Goal: Task Accomplishment & Management: Manage account settings

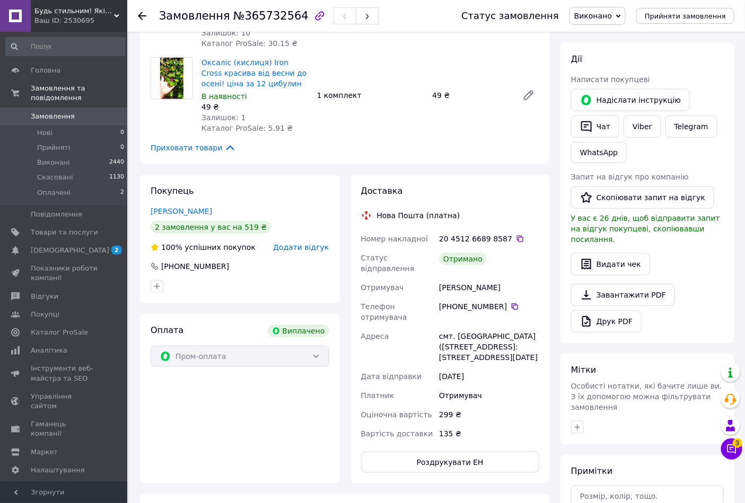
scroll to position [176, 0]
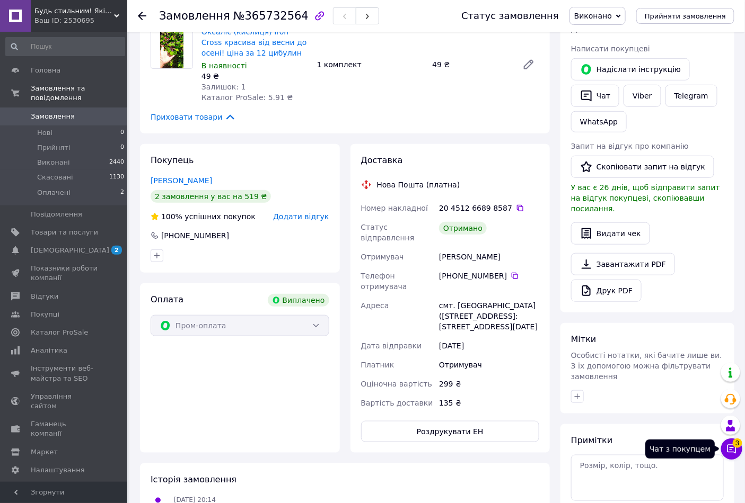
click at [670, 452] on icon at bounding box center [731, 449] width 11 height 11
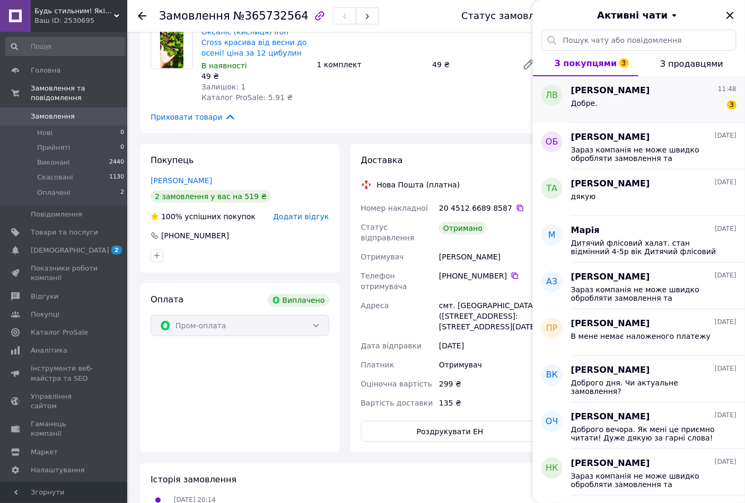
click at [670, 97] on div "Добре. 3" at bounding box center [653, 105] width 165 height 17
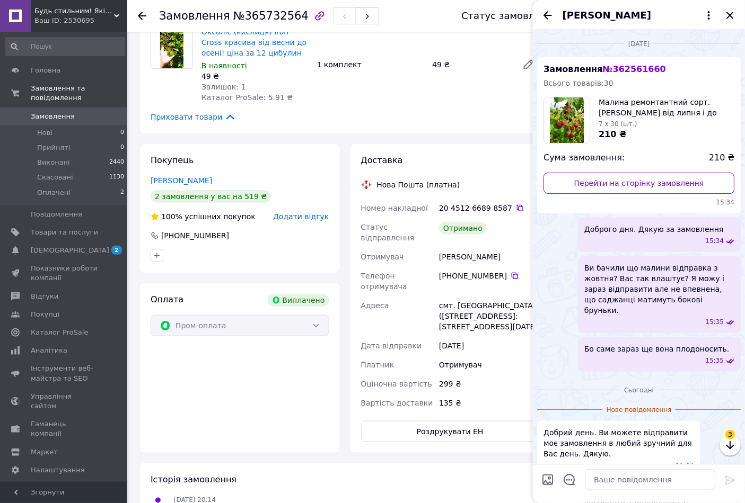
scroll to position [114, 0]
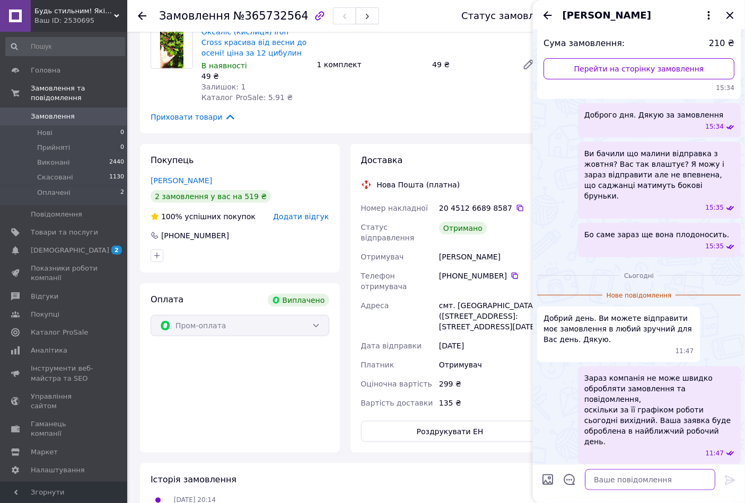
click at [610, 453] on textarea at bounding box center [650, 480] width 130 height 21
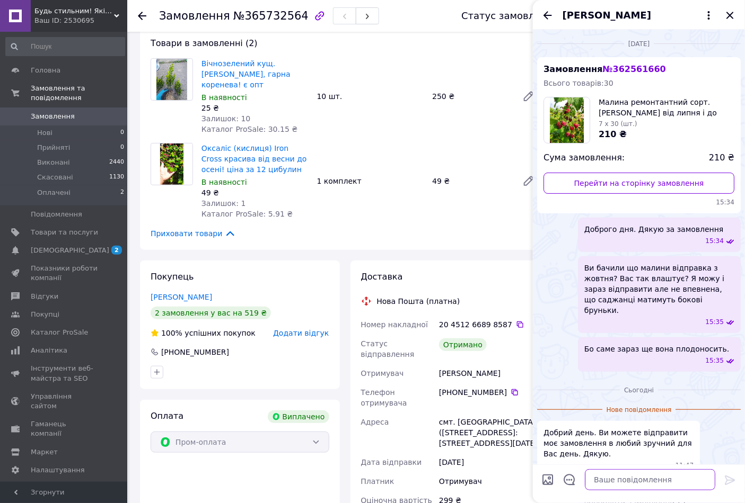
scroll to position [59, 0]
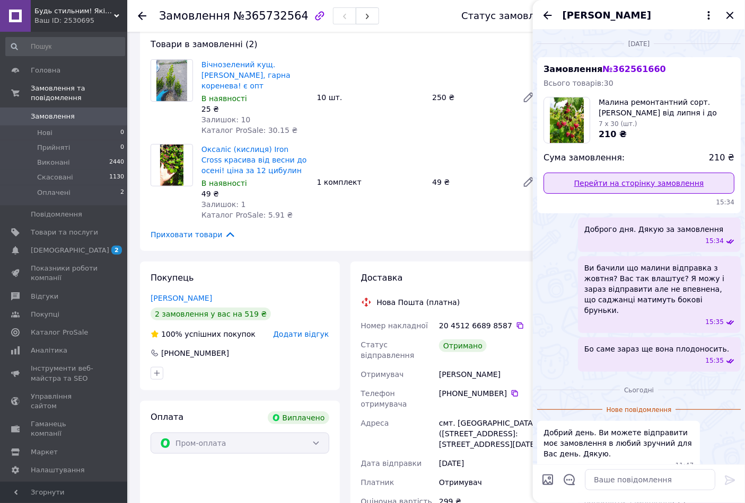
click at [623, 185] on link "Перейти на сторінку замовлення" at bounding box center [638, 183] width 191 height 21
click at [670, 13] on icon "Закрити" at bounding box center [729, 15] width 13 height 13
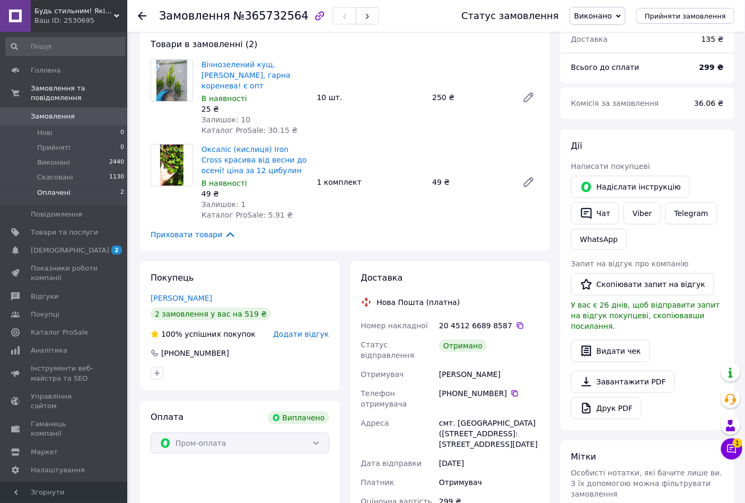
click at [81, 188] on li "Оплачені 2" at bounding box center [65, 195] width 130 height 20
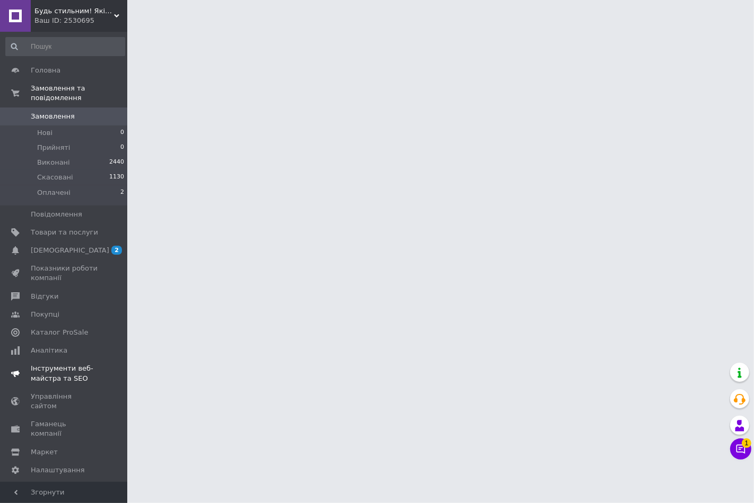
click at [72, 246] on span "[DEMOGRAPHIC_DATA]" at bounding box center [64, 251] width 67 height 10
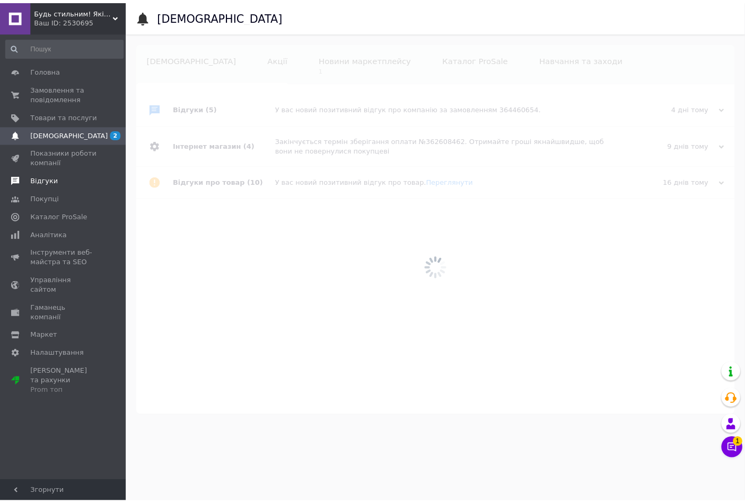
scroll to position [0, 59]
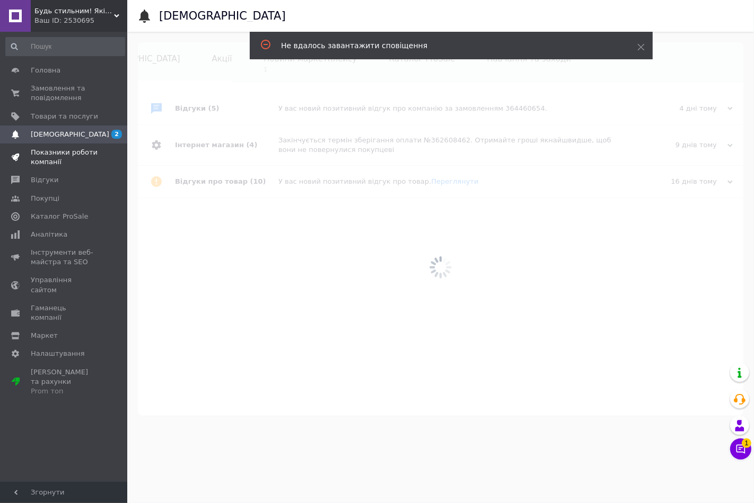
click at [92, 157] on span "Показники роботи компанії" at bounding box center [64, 157] width 67 height 19
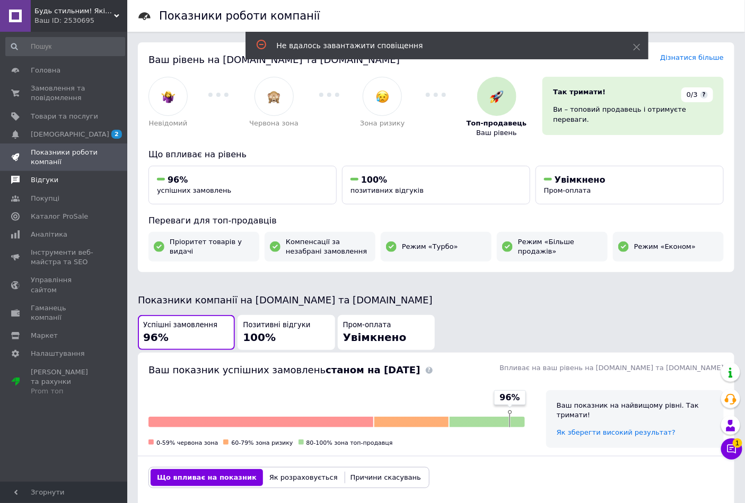
click at [80, 180] on span "Відгуки" at bounding box center [64, 180] width 67 height 10
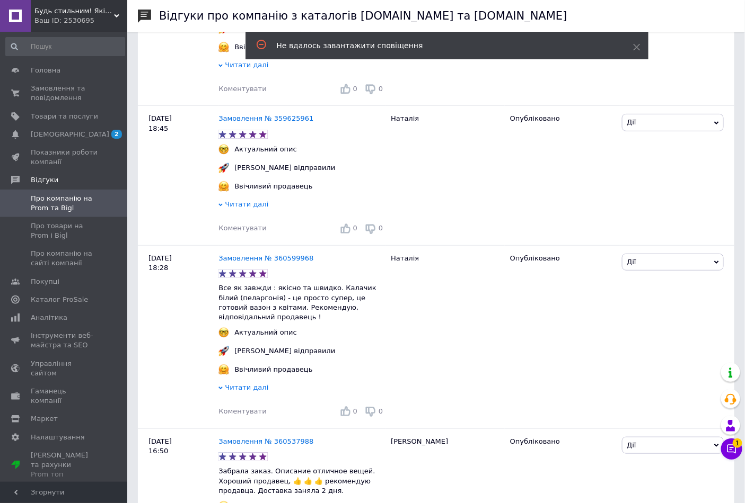
scroll to position [1413, 0]
click at [45, 64] on link "Головна" at bounding box center [65, 70] width 130 height 18
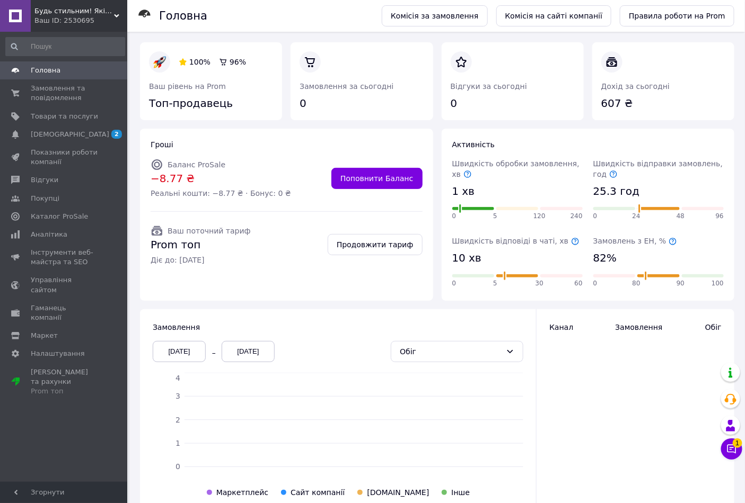
click at [88, 70] on span "Головна" at bounding box center [64, 71] width 67 height 10
click at [60, 61] on link "Головна" at bounding box center [65, 70] width 130 height 18
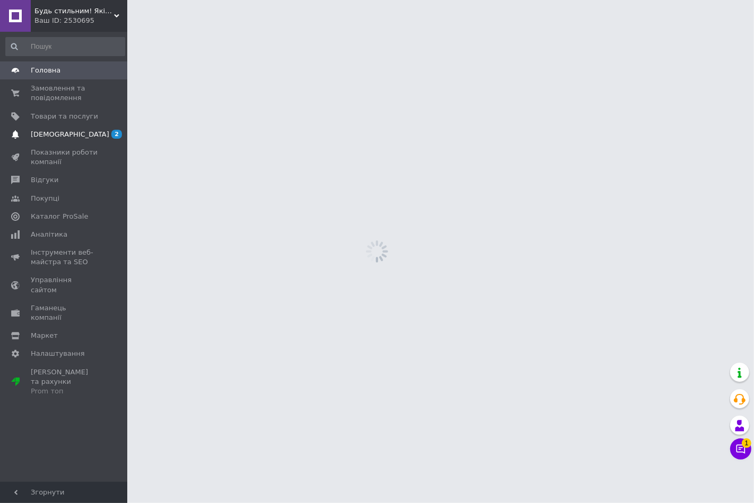
click at [65, 129] on link "[DEMOGRAPHIC_DATA] 2 0" at bounding box center [65, 135] width 130 height 18
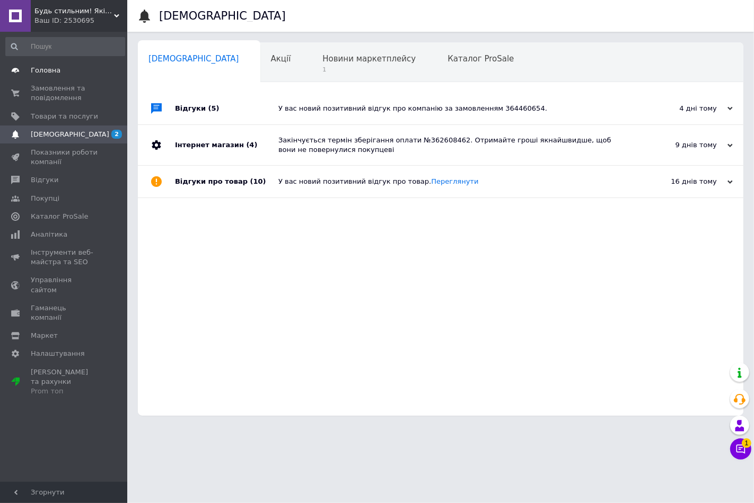
click at [66, 64] on link "Головна" at bounding box center [65, 70] width 130 height 18
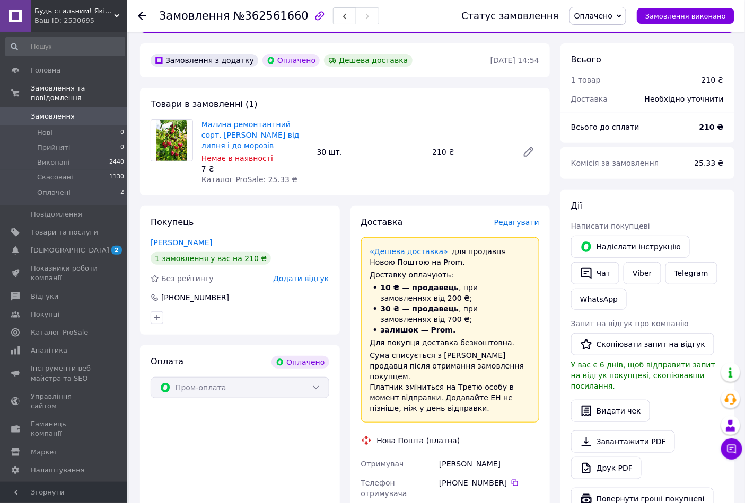
scroll to position [118, 0]
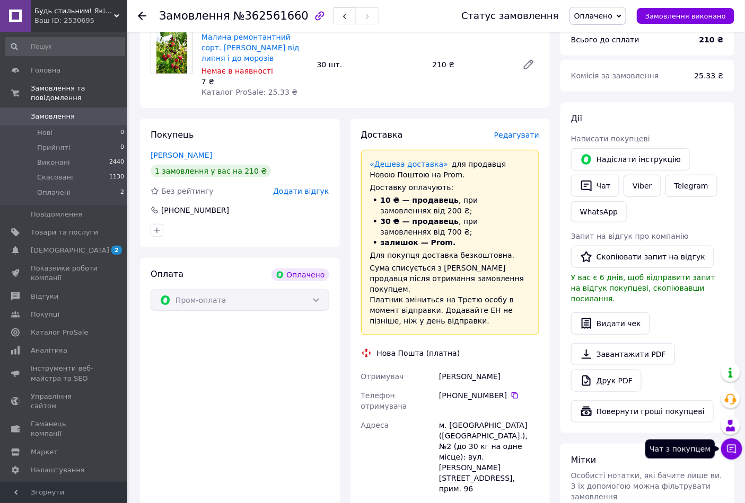
click at [733, 451] on icon at bounding box center [731, 449] width 11 height 11
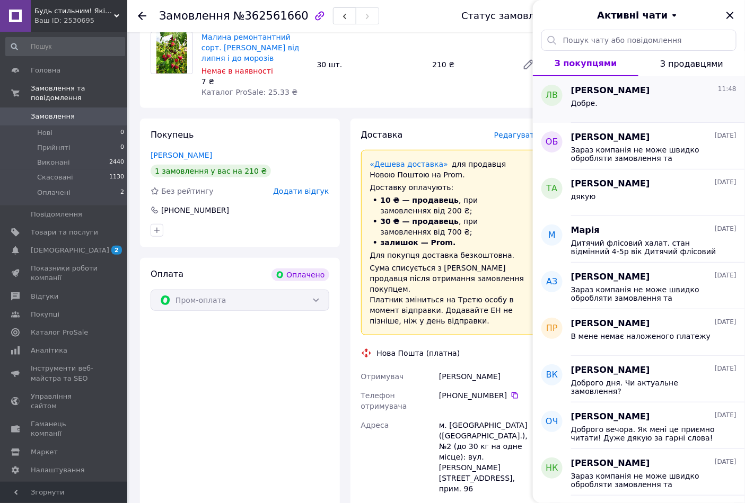
click at [651, 106] on div "Добре." at bounding box center [653, 105] width 165 height 17
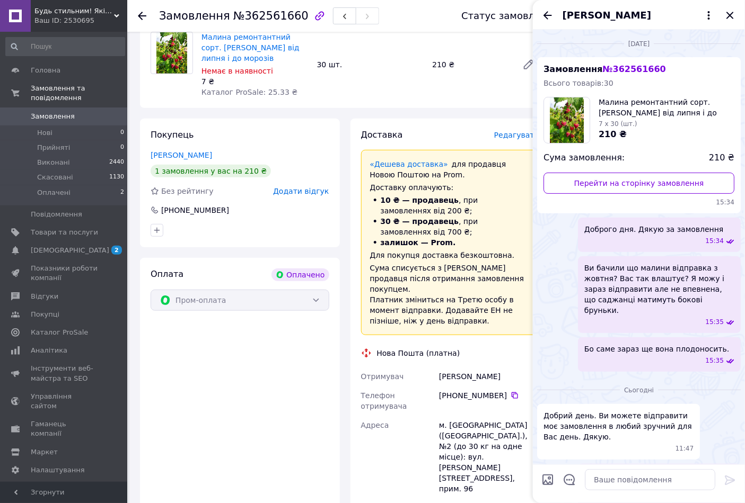
scroll to position [98, 0]
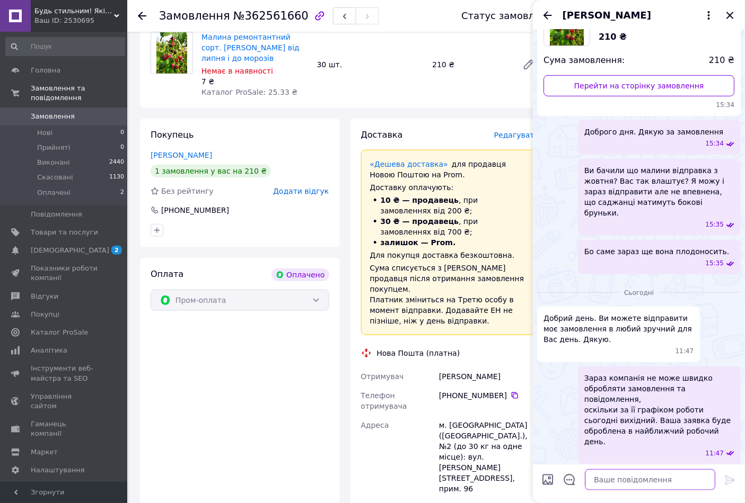
click at [628, 481] on textarea at bounding box center [650, 480] width 130 height 21
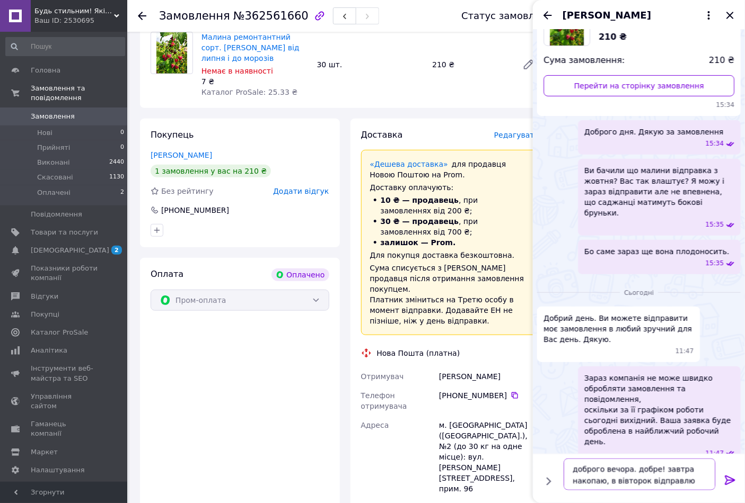
type textarea "доброго вечора. добре! завтра накопаю, в вівторок відправлю!"
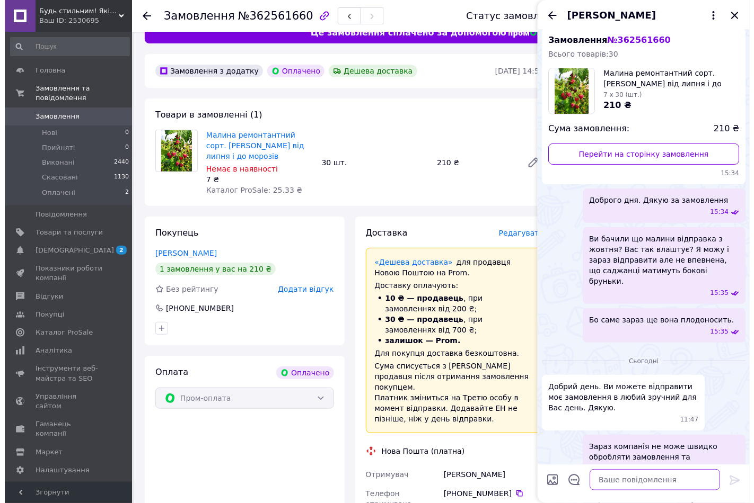
scroll to position [0, 0]
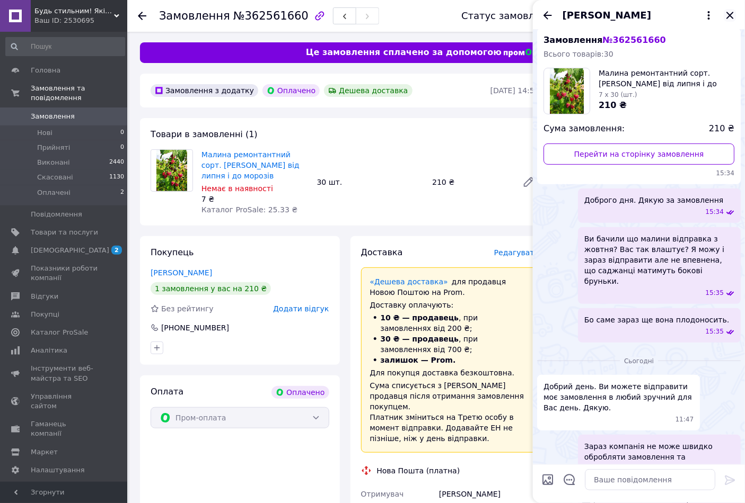
click at [728, 11] on icon "Закрити" at bounding box center [729, 15] width 13 height 13
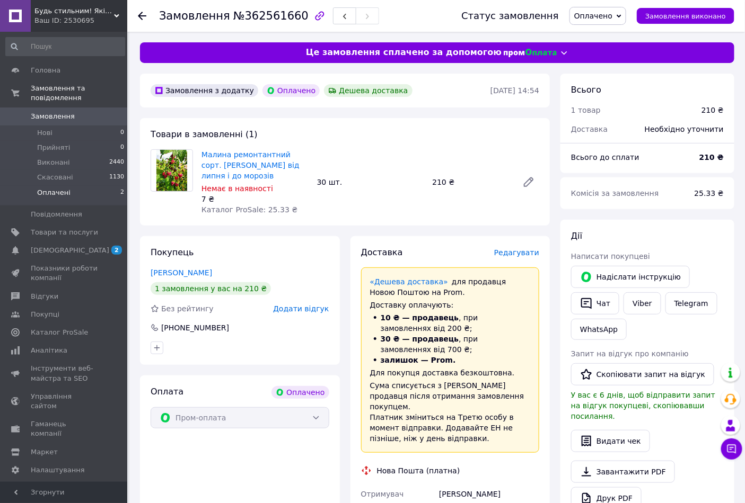
click at [76, 185] on li "Оплачені 2" at bounding box center [65, 195] width 130 height 20
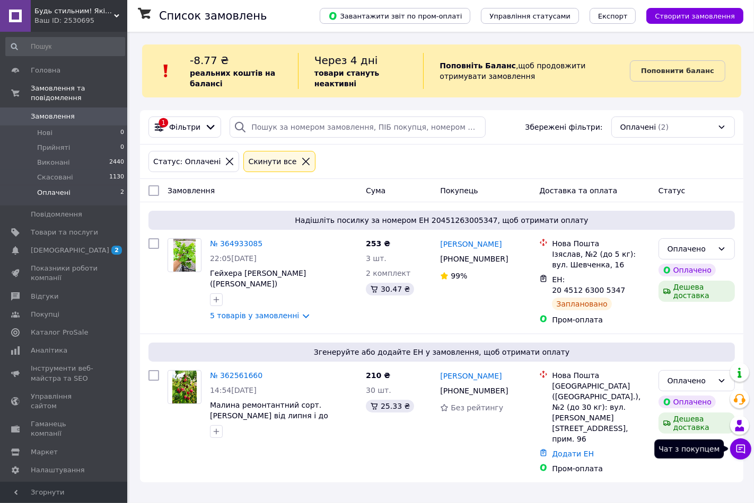
click at [739, 441] on button "Чат з покупцем" at bounding box center [740, 449] width 21 height 21
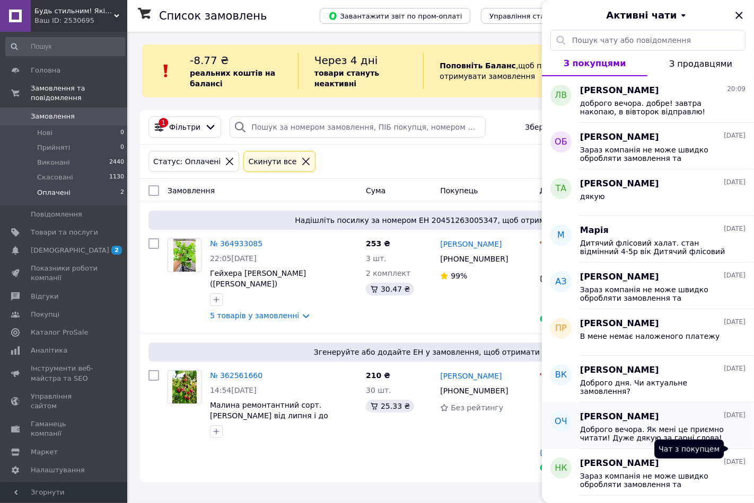
click at [740, 442] on div "Доброго вечора. Як мені це приємно читати! Дуже дякую за гарні слова!" at bounding box center [662, 432] width 165 height 19
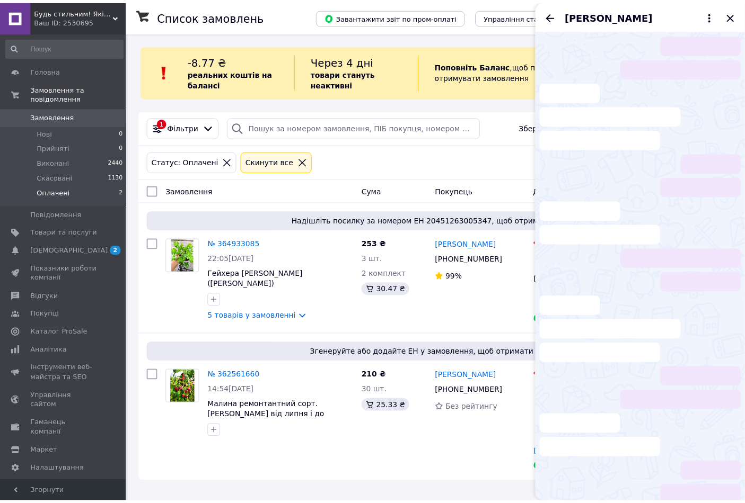
scroll to position [599, 0]
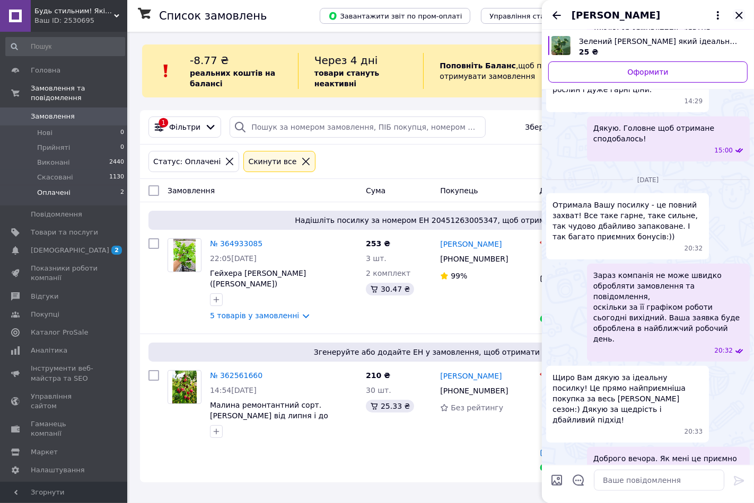
click at [742, 16] on icon "Закрити" at bounding box center [738, 15] width 13 height 13
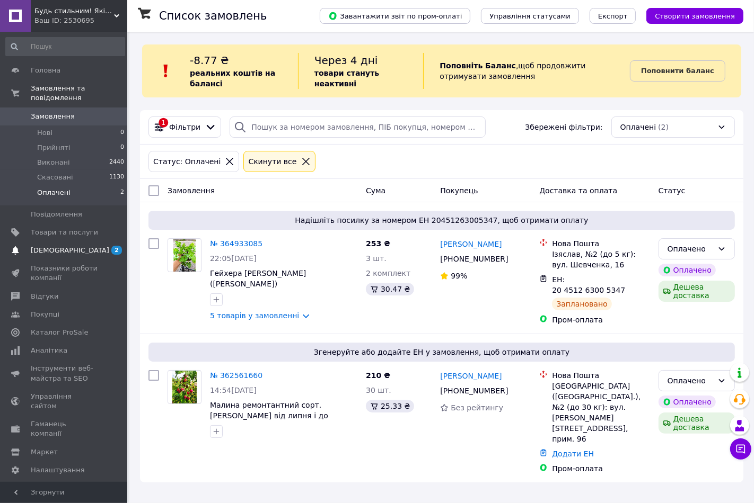
click at [72, 246] on span "[DEMOGRAPHIC_DATA]" at bounding box center [64, 251] width 67 height 10
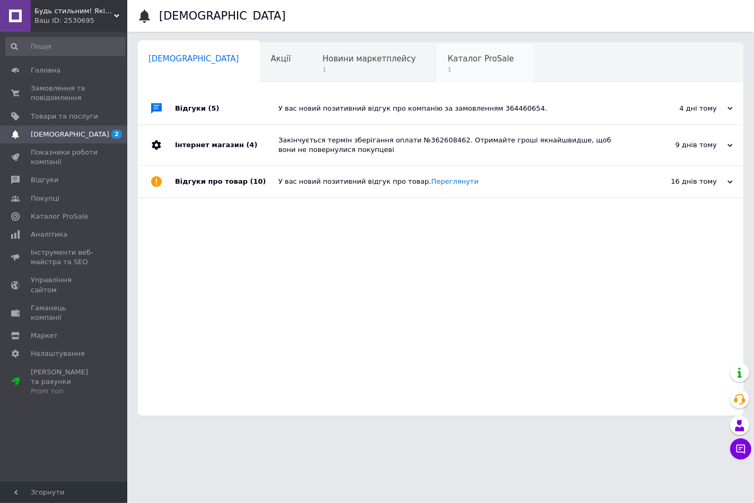
click at [437, 73] on div "Каталог ProSale 1" at bounding box center [486, 63] width 98 height 40
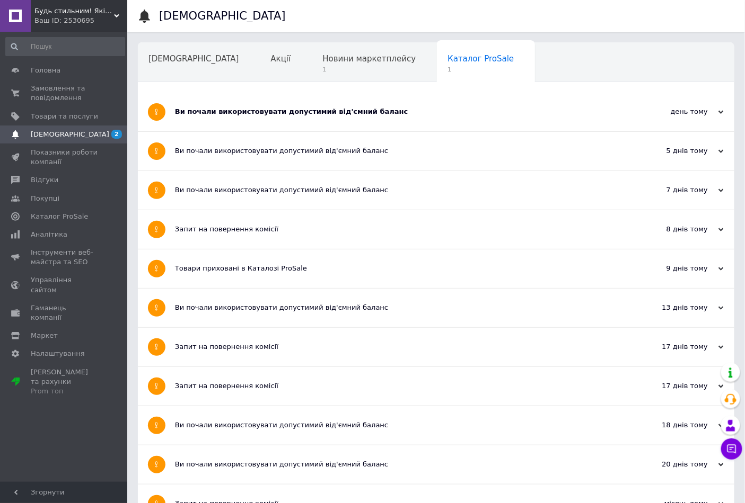
drag, startPoint x: 274, startPoint y: 129, endPoint x: 279, endPoint y: 117, distance: 13.1
click at [278, 126] on div "Ви почали використовувати допустимий від'ємний баланс" at bounding box center [396, 112] width 442 height 39
